Goal: Task Accomplishment & Management: Complete application form

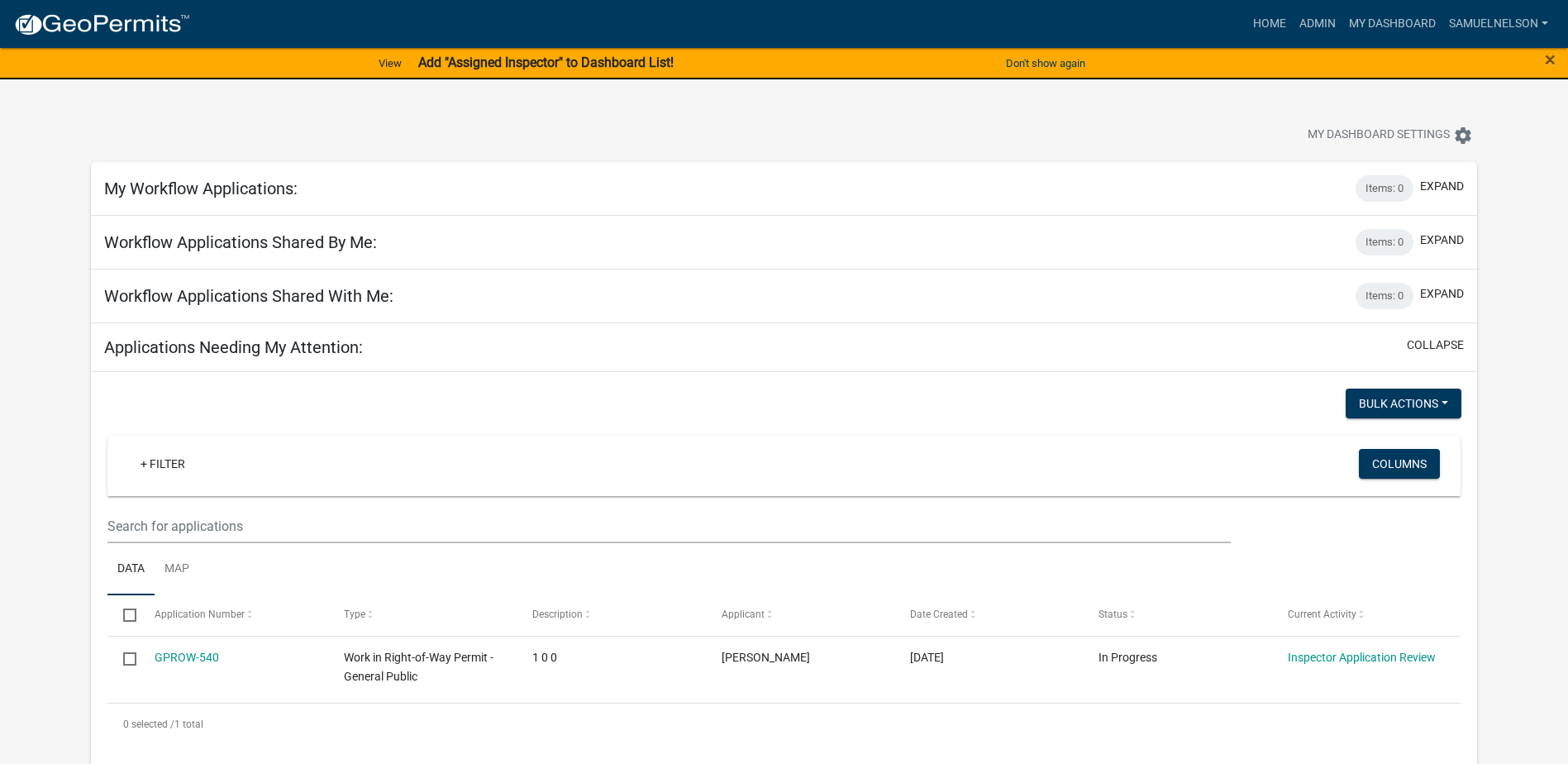
scroll to position [165, 0]
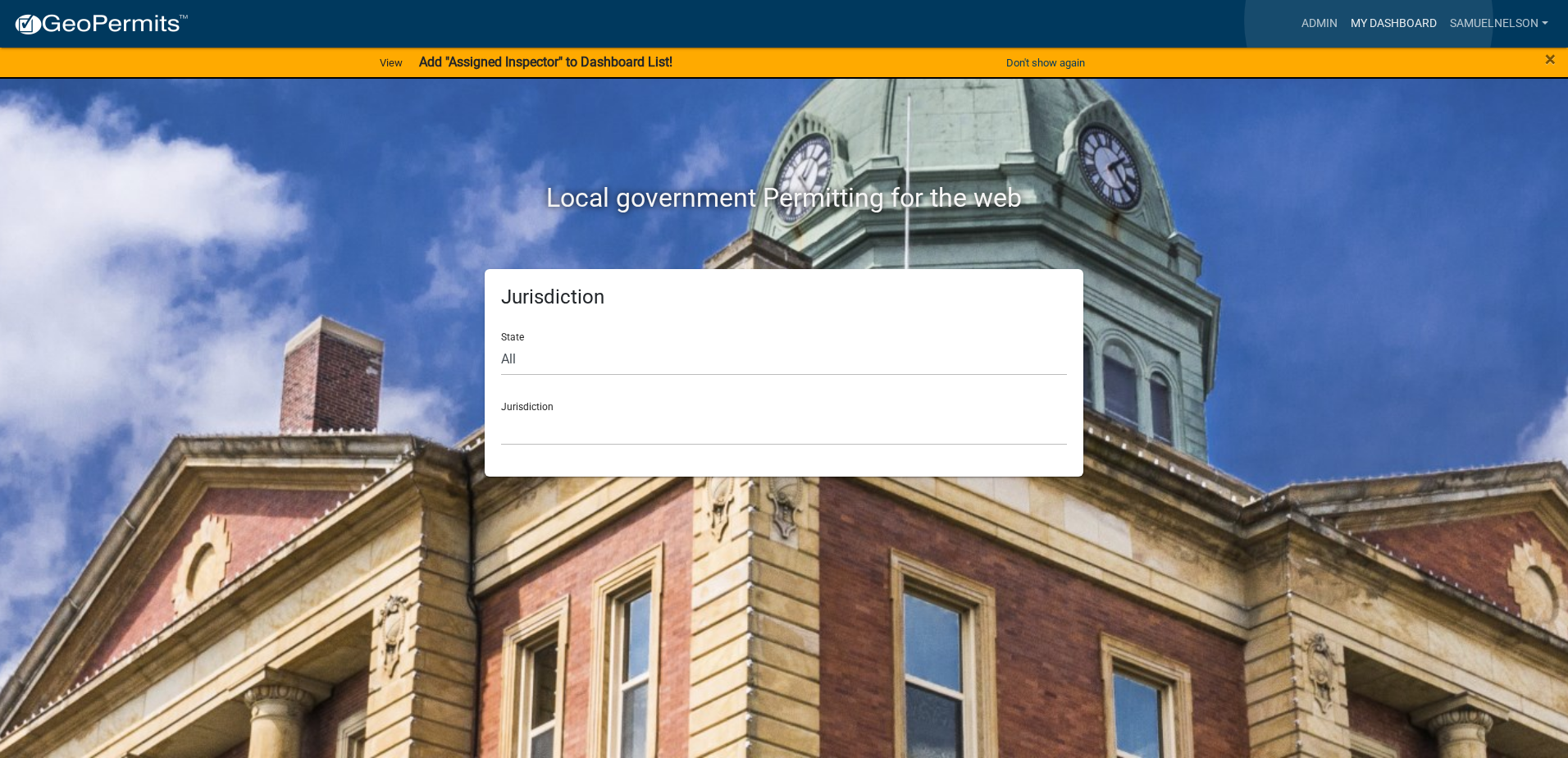
click at [1369, 20] on link "My Dashboard" at bounding box center [1394, 24] width 99 height 31
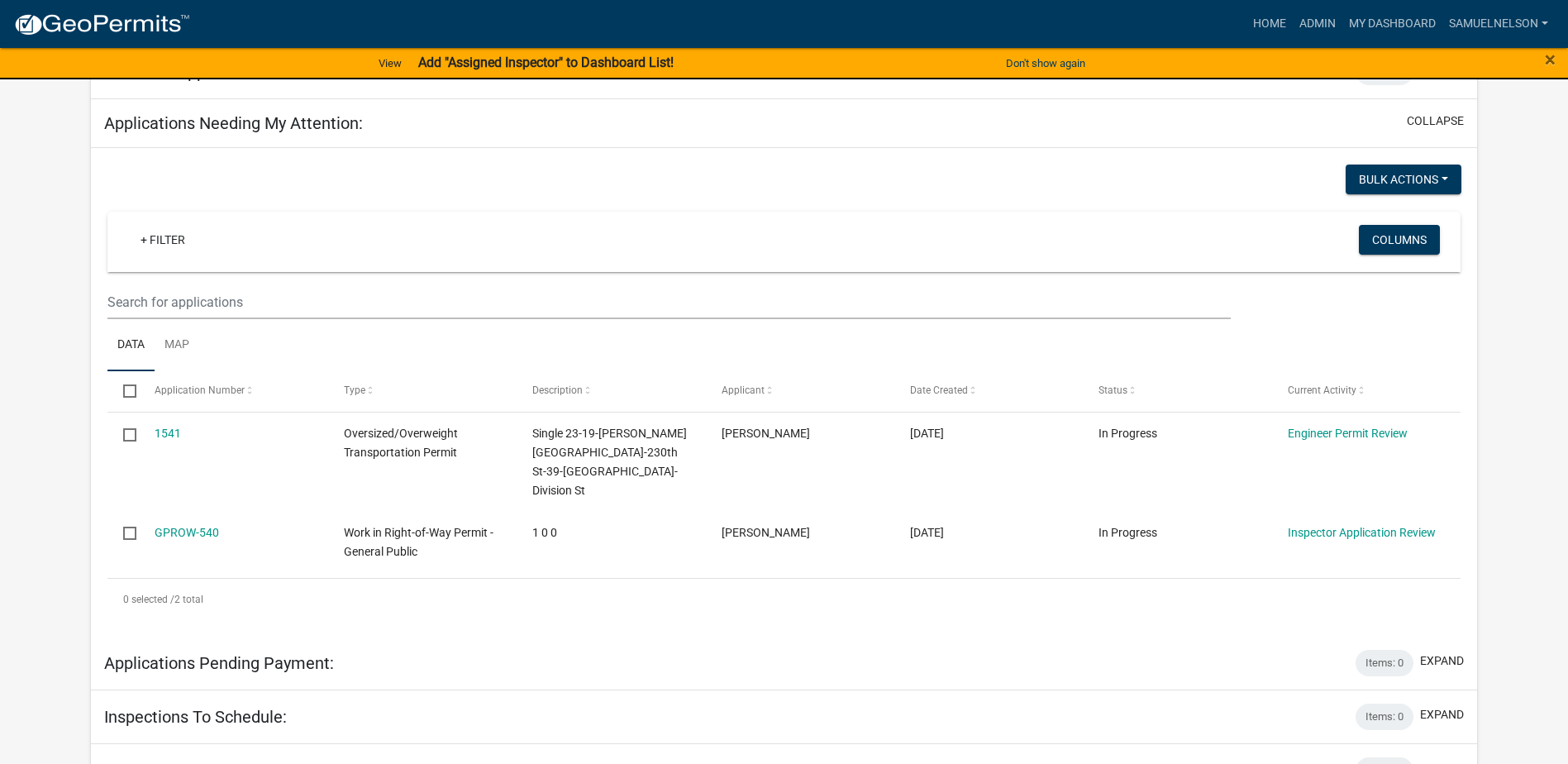
scroll to position [248, 0]
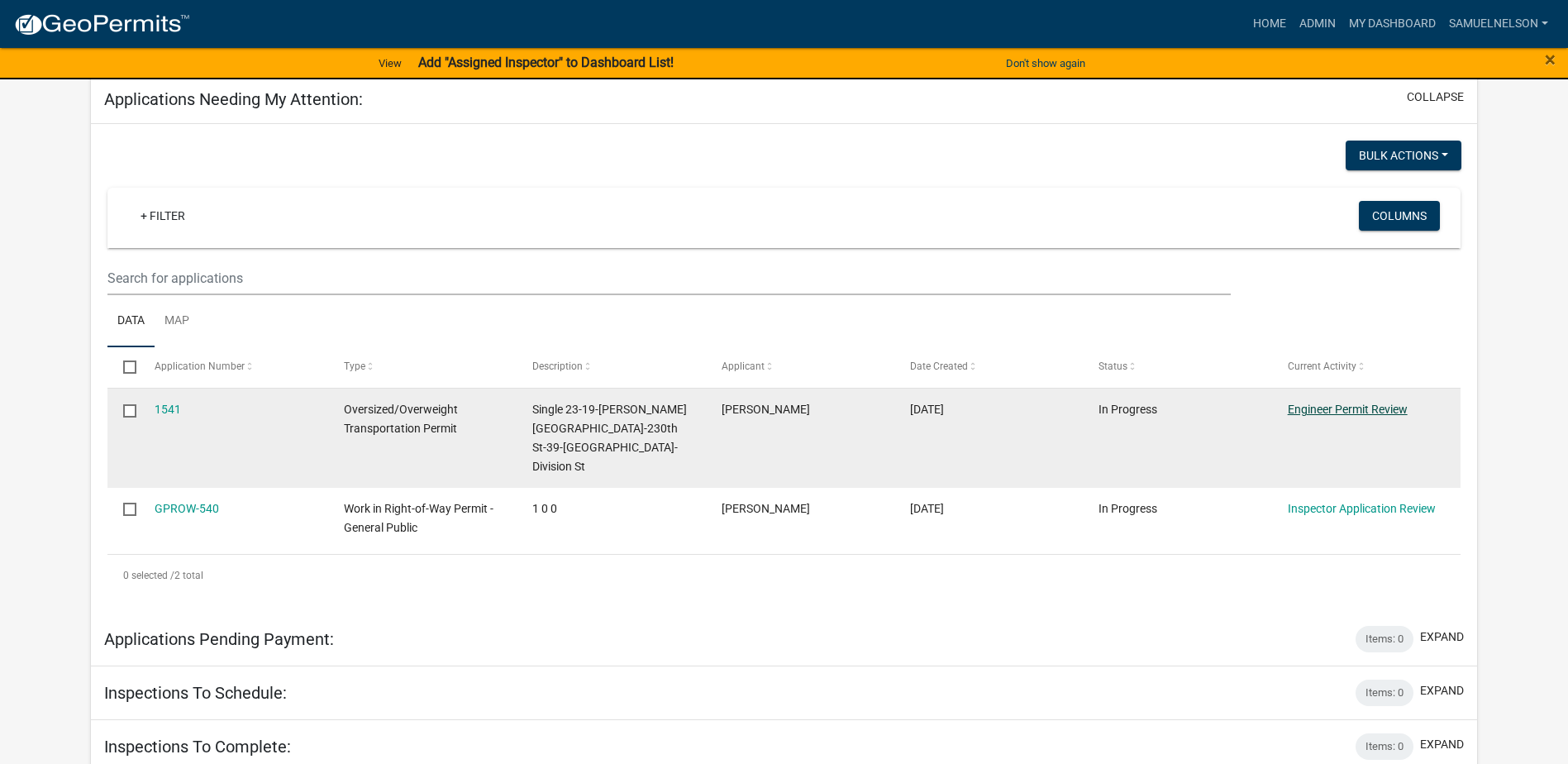
click at [1332, 405] on link "Engineer Permit Review" at bounding box center [1347, 409] width 119 height 13
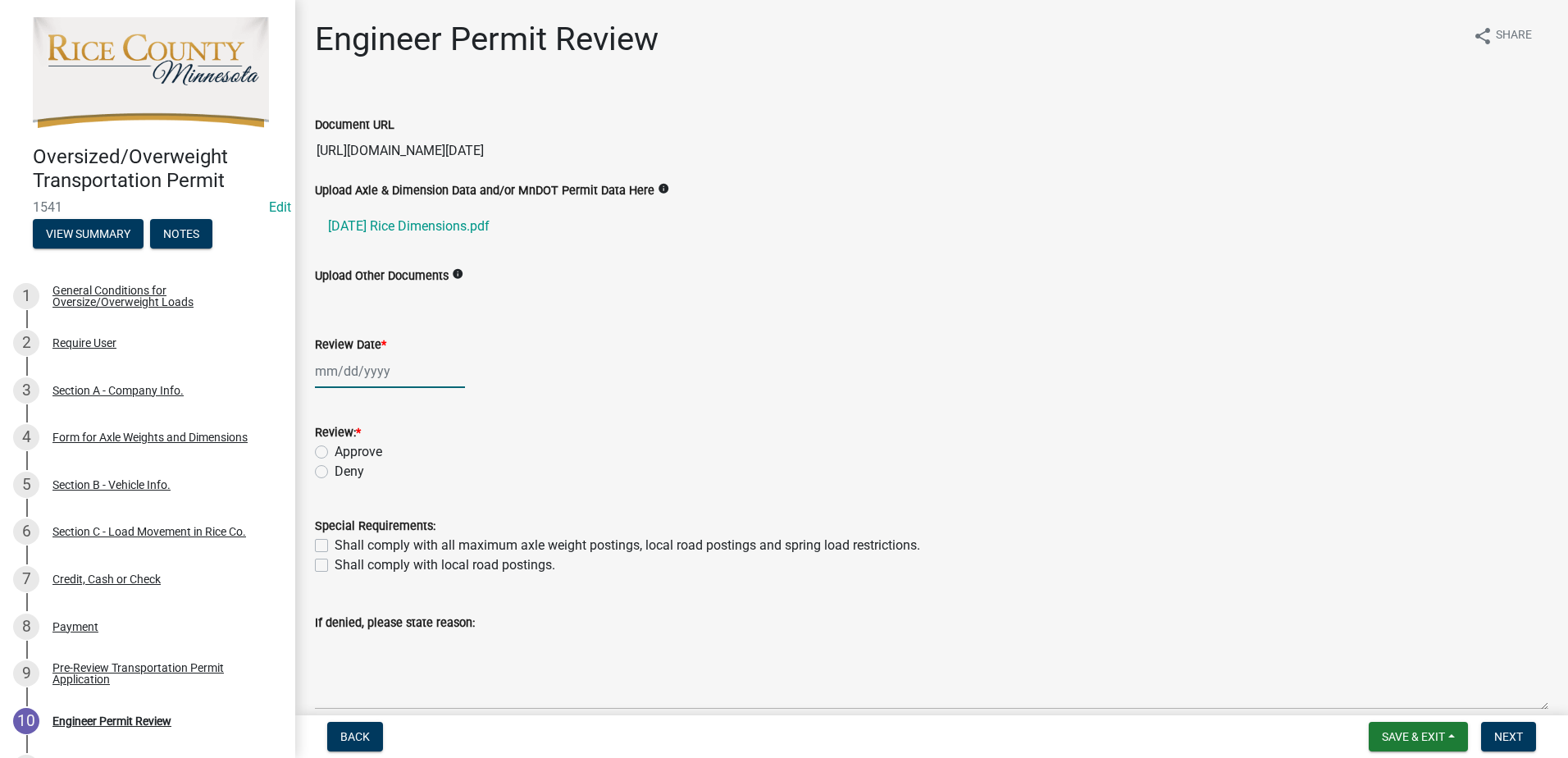
select select "8"
select select "2025"
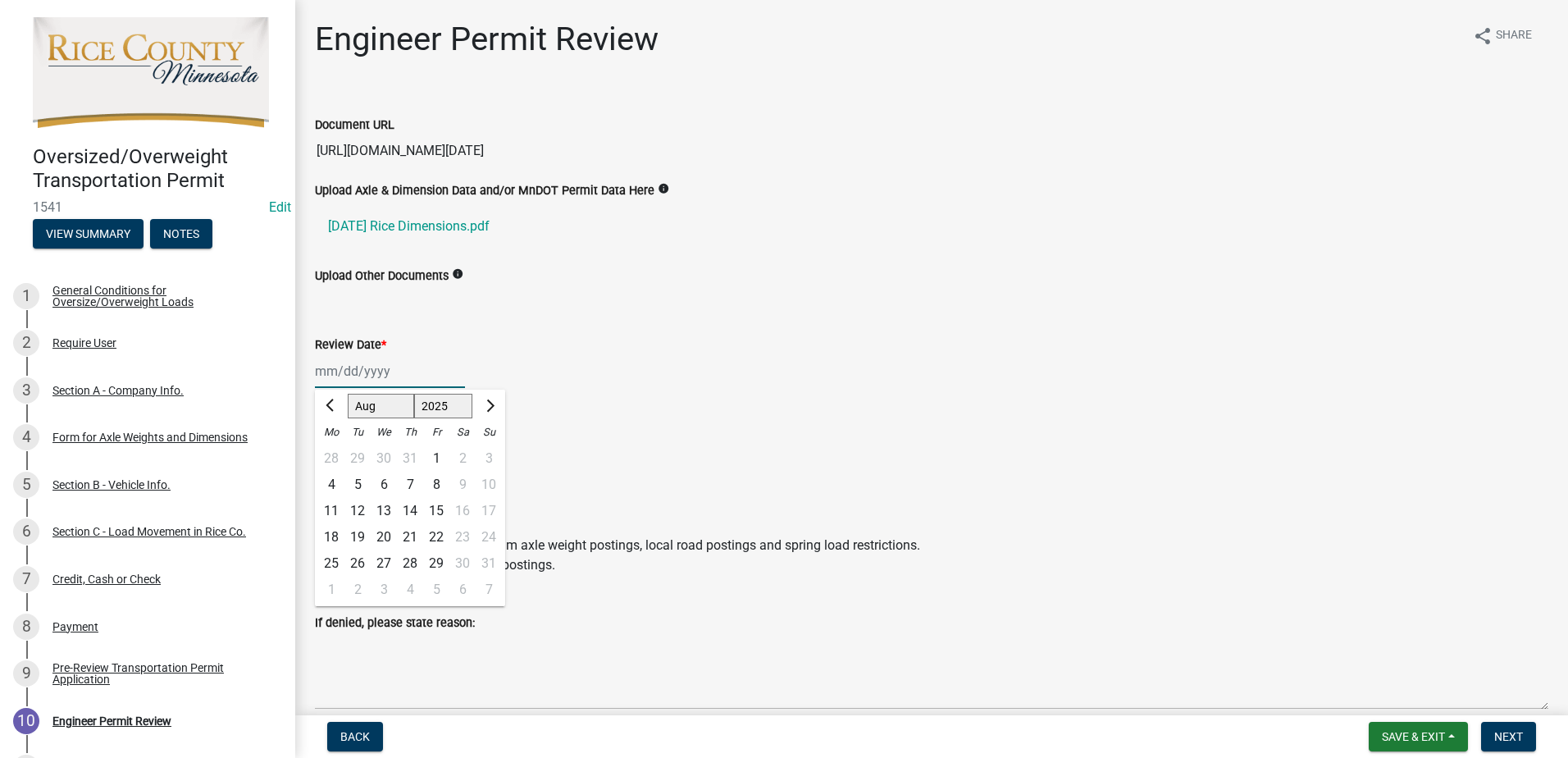
click at [395, 371] on div "[PERSON_NAME] Feb Mar Apr [PERSON_NAME][DATE] Oct Nov [DATE] 1526 1527 1528 152…" at bounding box center [389, 370] width 151 height 34
click at [414, 506] on div "14" at bounding box center [410, 511] width 26 height 26
type input "[DATE]"
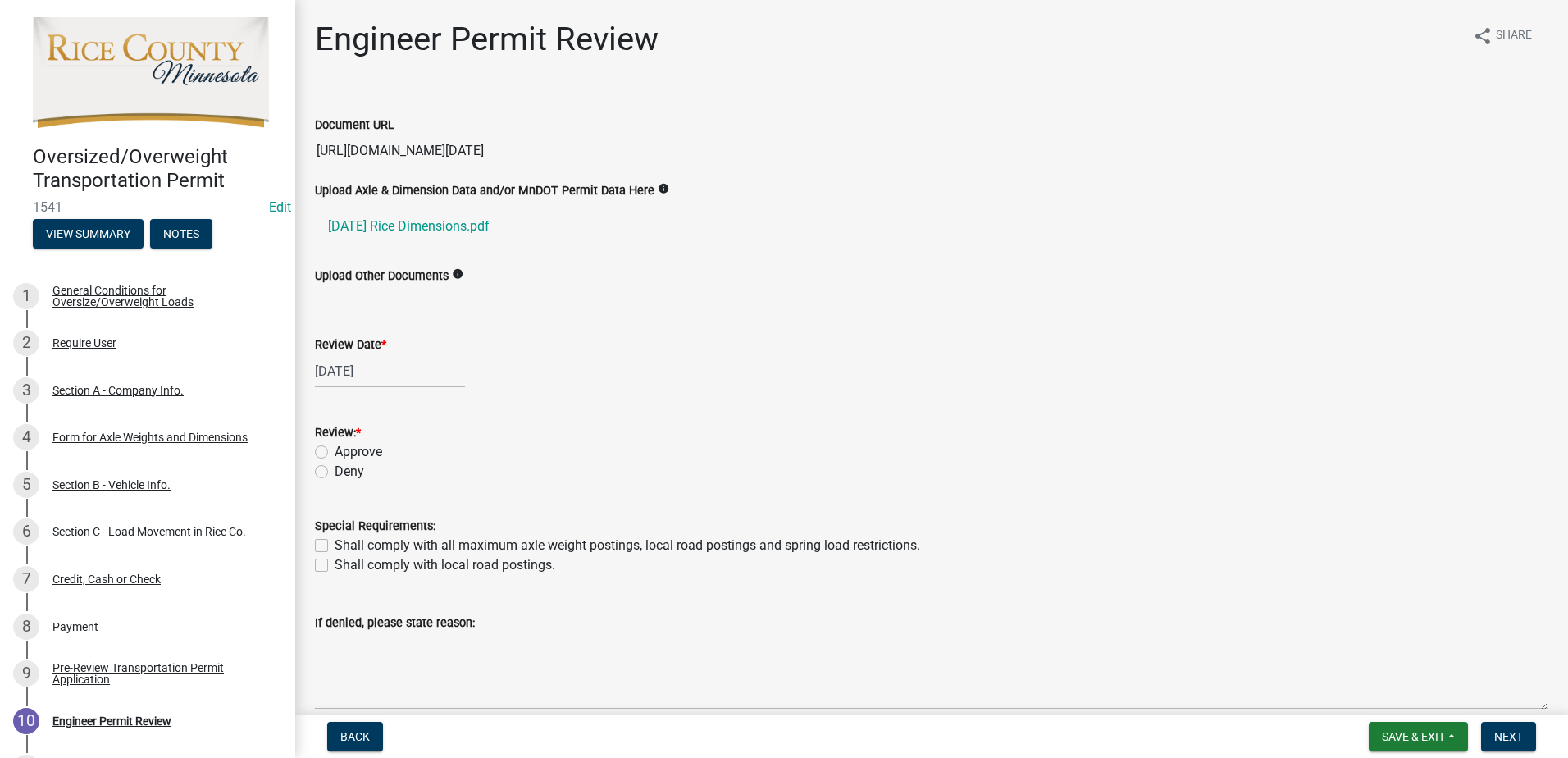
click at [335, 458] on label "Approve" at bounding box center [358, 452] width 47 height 20
click at [335, 452] on input "Approve" at bounding box center [340, 448] width 11 height 11
radio input "true"
click at [335, 541] on label "Shall comply with all maximum axle weight postings, local road postings and spr…" at bounding box center [628, 545] width 586 height 20
click at [335, 541] on input "Shall comply with all maximum axle weight postings, local road postings and spr…" at bounding box center [340, 541] width 11 height 11
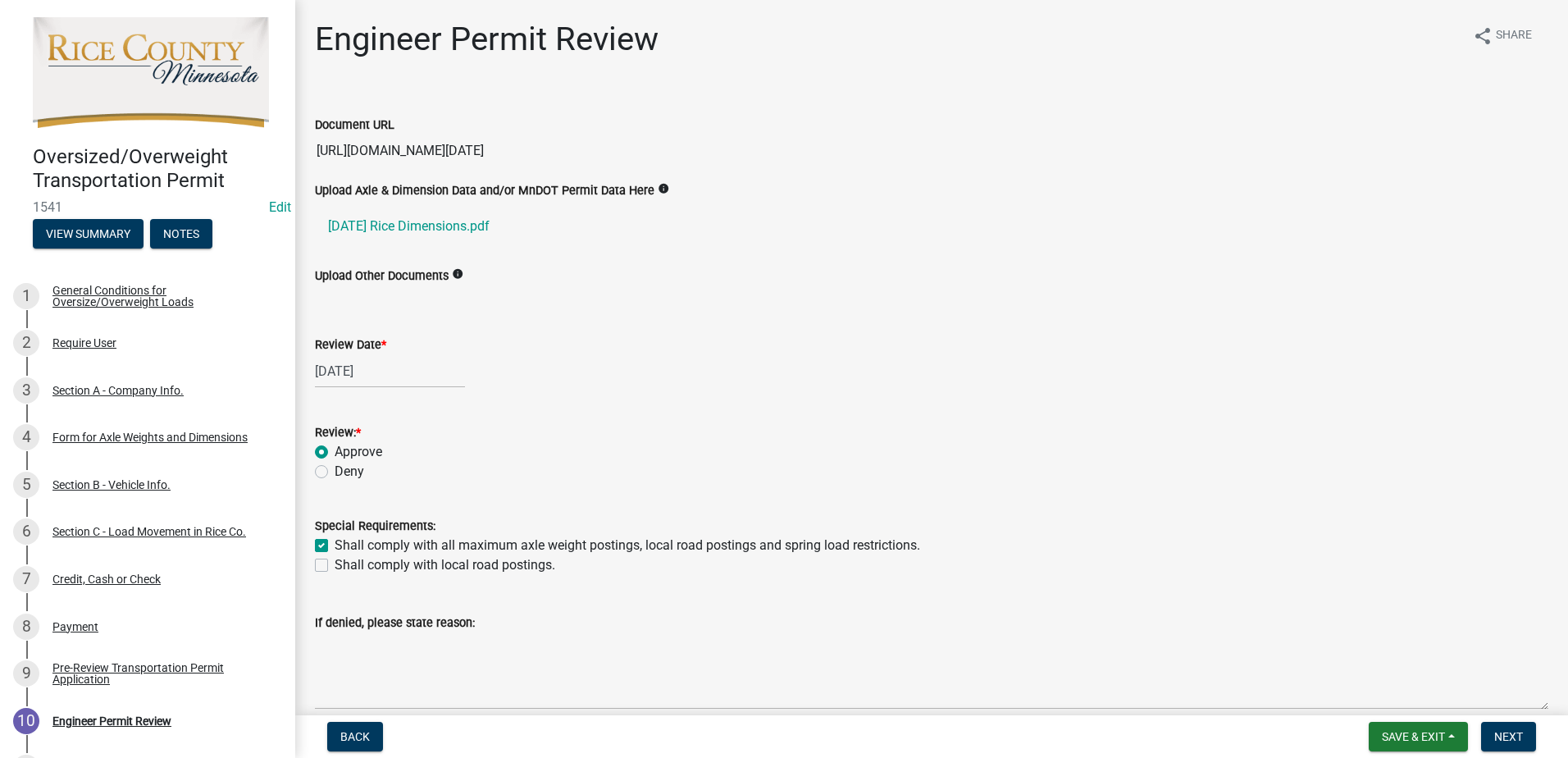
checkbox input "true"
click at [335, 566] on label "Shall comply with local road postings." at bounding box center [445, 566] width 221 height 20
click at [335, 566] on input "Shall comply with local road postings." at bounding box center [340, 561] width 11 height 11
checkbox input "true"
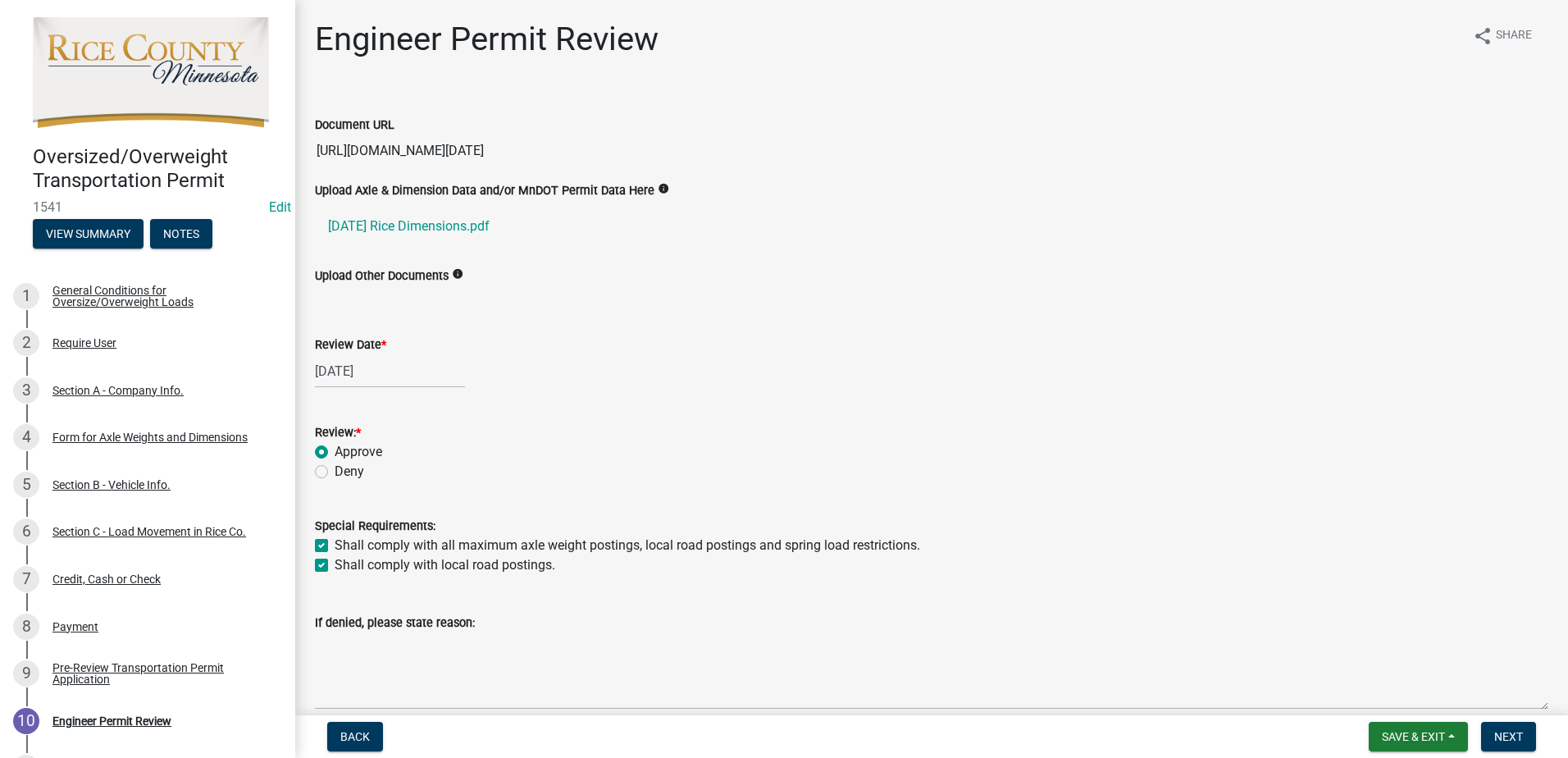
checkbox input "true"
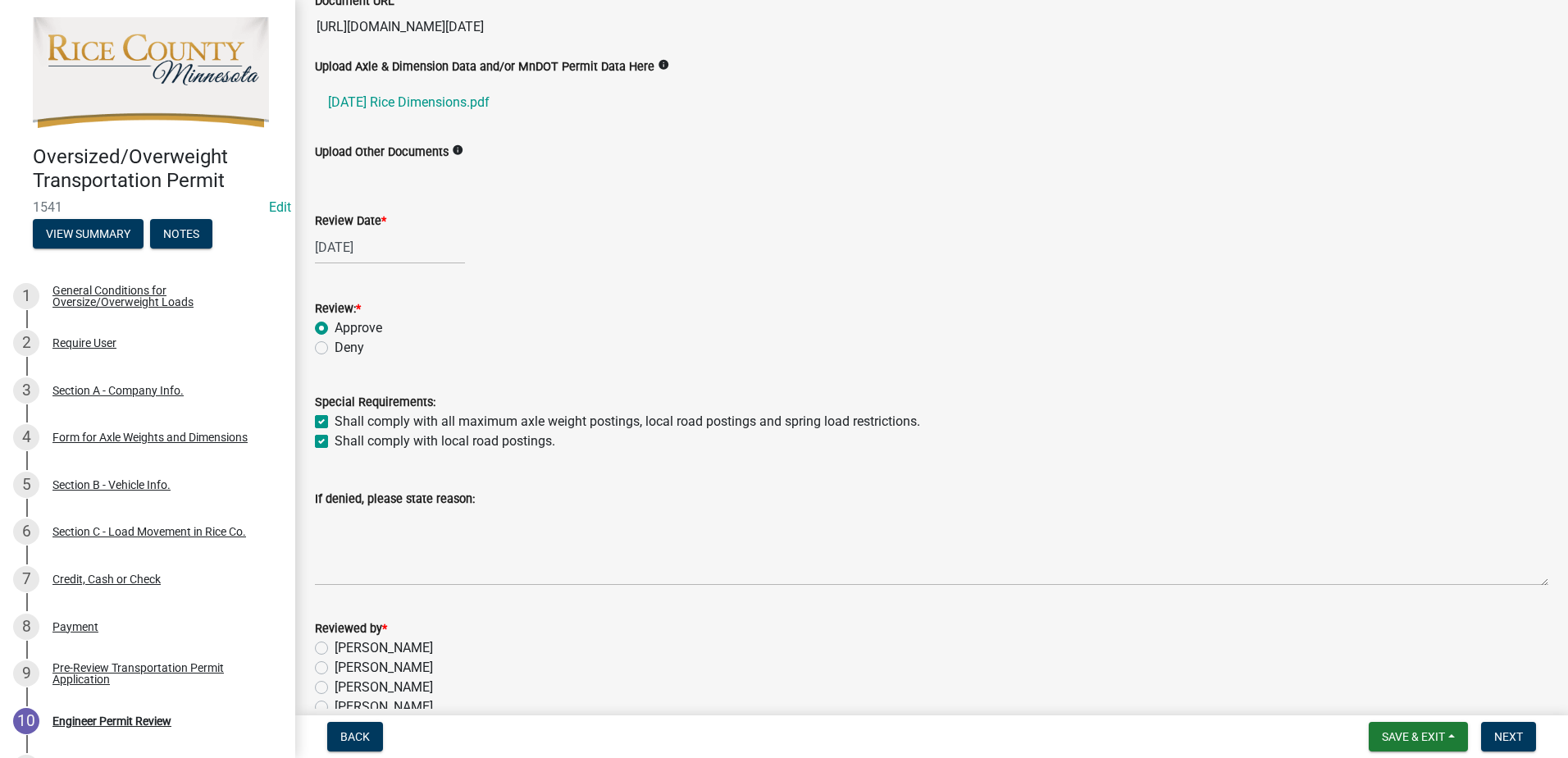
scroll to position [211, 0]
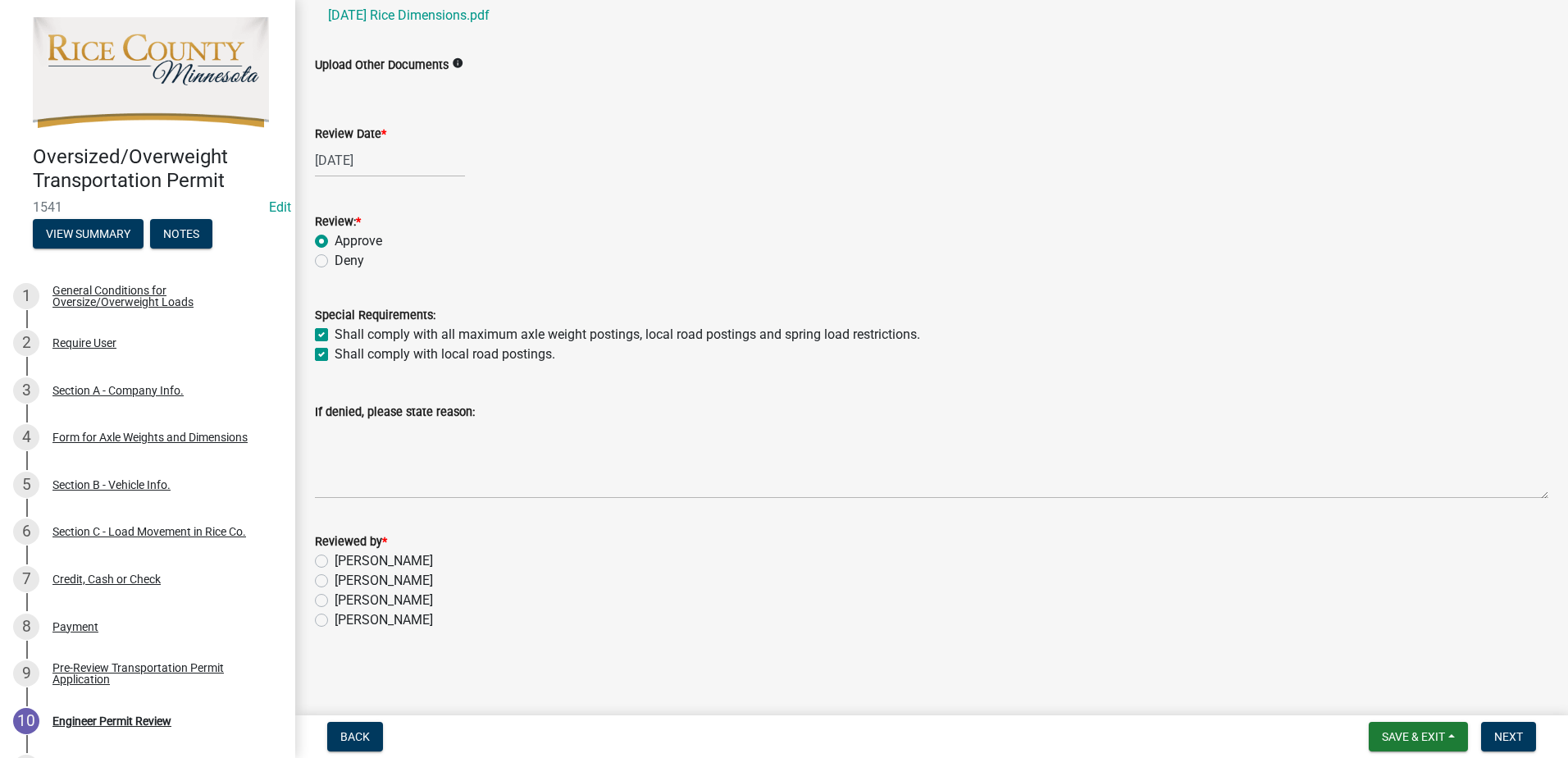
click at [335, 597] on label "[PERSON_NAME]" at bounding box center [384, 600] width 99 height 20
click at [335, 597] on input "[PERSON_NAME]" at bounding box center [340, 596] width 11 height 11
radio input "true"
click at [1527, 736] on button "Next" at bounding box center [1509, 736] width 55 height 29
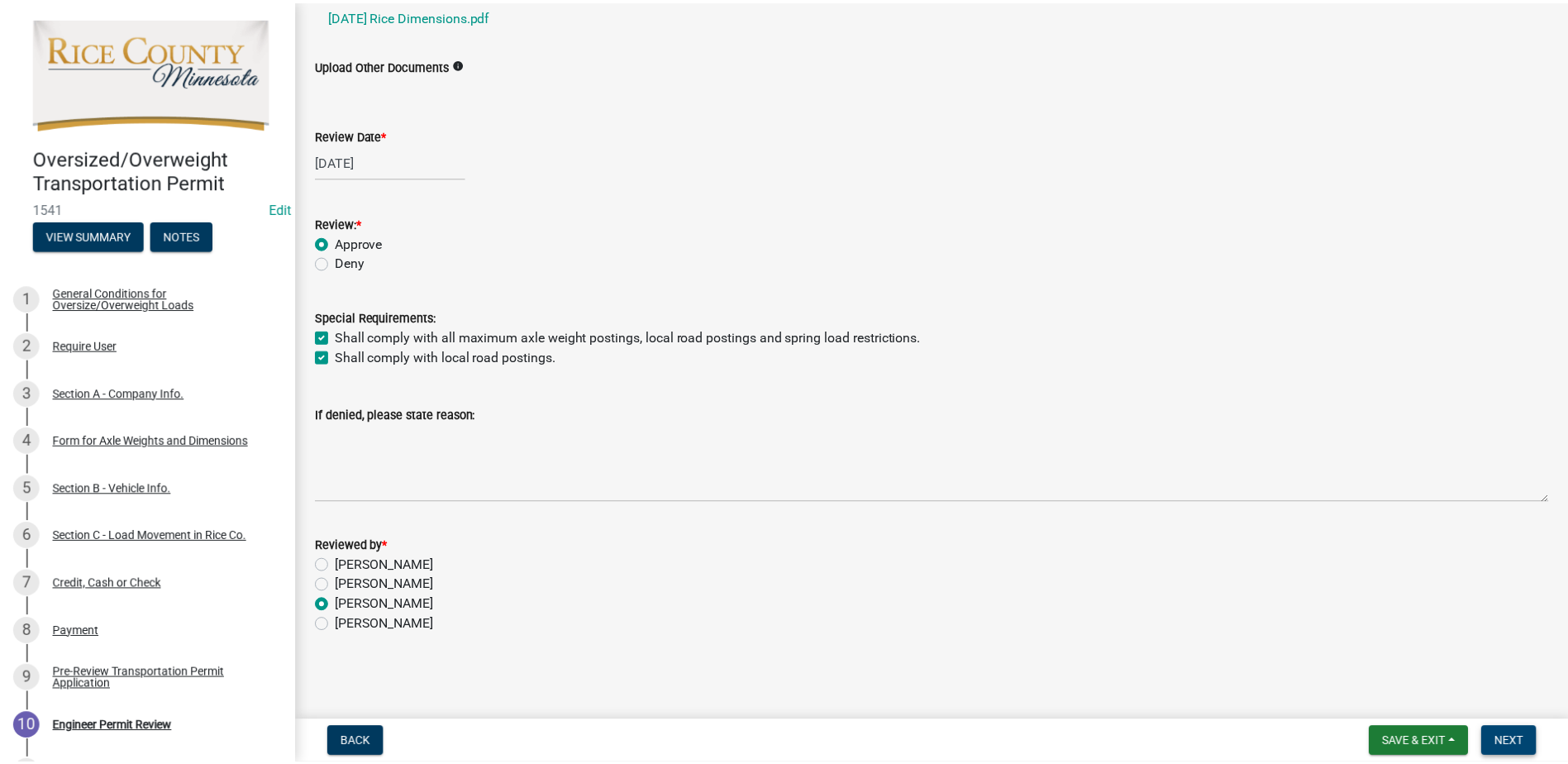
scroll to position [0, 0]
